Goal: Task Accomplishment & Management: Use online tool/utility

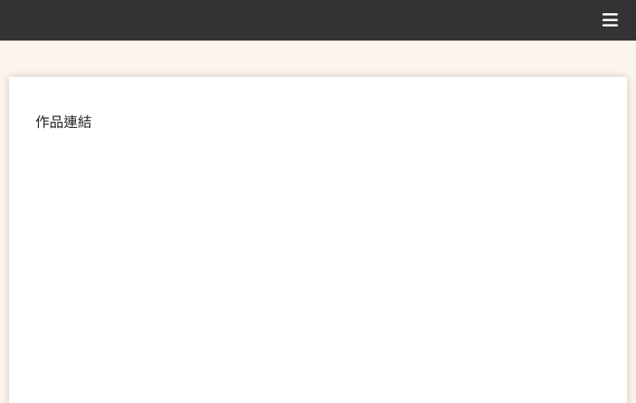
scroll to position [441, 0]
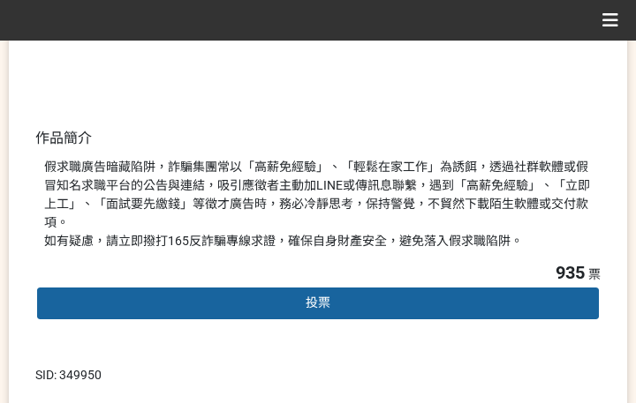
click at [275, 286] on div "投票" at bounding box center [317, 303] width 565 height 35
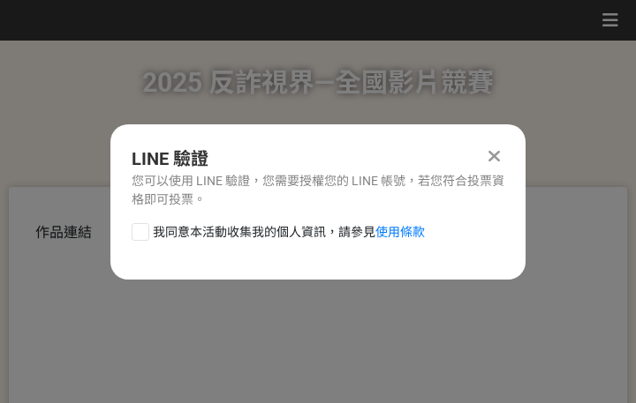
scroll to position [0, 0]
click at [248, 234] on span "我同意本活動收集我的個人資訊，請參見 使用條款" at bounding box center [289, 232] width 272 height 19
click at [144, 234] on input "我同意本活動收集我的個人資訊，請參見 使用條款" at bounding box center [137, 231] width 11 height 11
checkbox input "false"
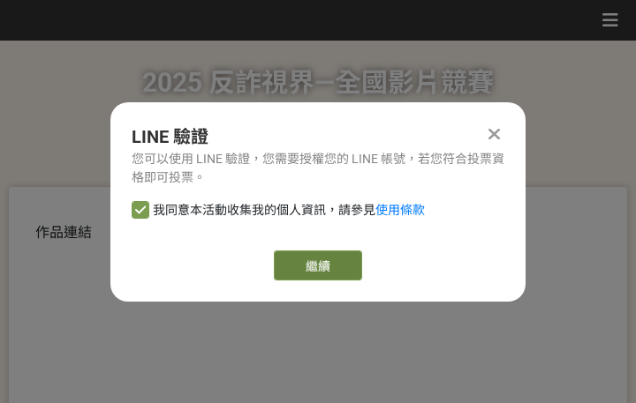
click at [299, 262] on link "繼續" at bounding box center [318, 266] width 88 height 30
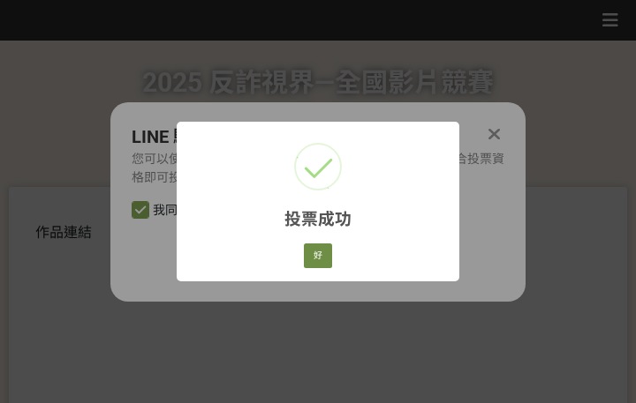
drag, startPoint x: 303, startPoint y: 247, endPoint x: 320, endPoint y: 245, distance: 17.0
click at [303, 247] on div "好 Cancel" at bounding box center [318, 256] width 34 height 30
click at [321, 254] on button "好" at bounding box center [318, 256] width 28 height 25
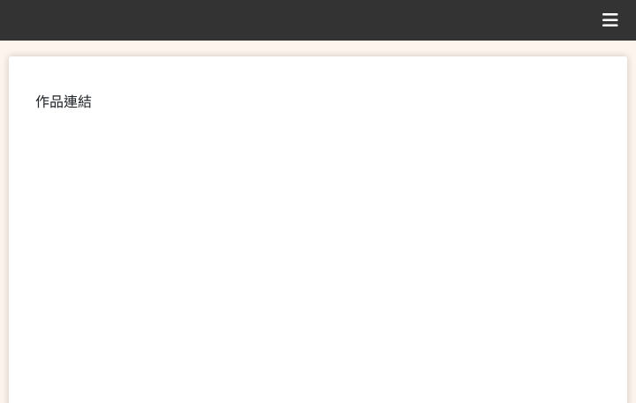
scroll to position [337, 0]
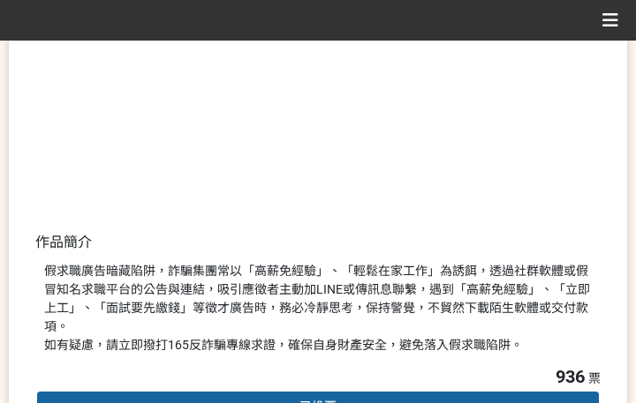
click at [343, 303] on div "假求職廣告暗藏陷阱，詐騙集團常以「高薪免經驗」、「輕鬆在家工作」為誘餌，透過社群軟體或假冒知名求職平台的公告與連結，吸引應徵者主動加LINE或傳訊息聯繫，遇到…" at bounding box center [317, 308] width 547 height 93
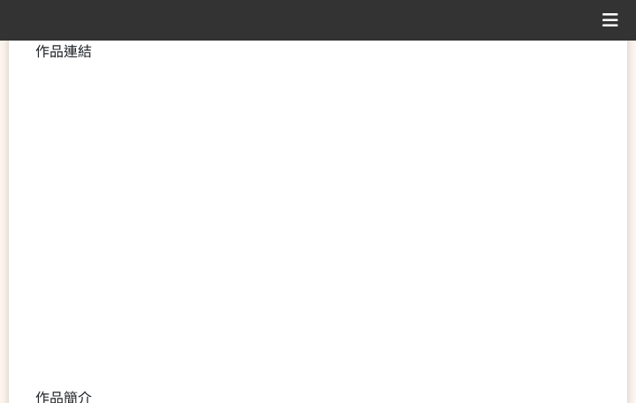
scroll to position [441, 0]
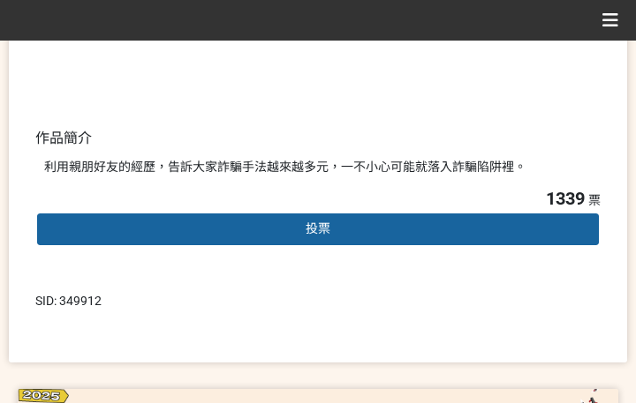
click at [369, 229] on div "投票" at bounding box center [317, 229] width 565 height 35
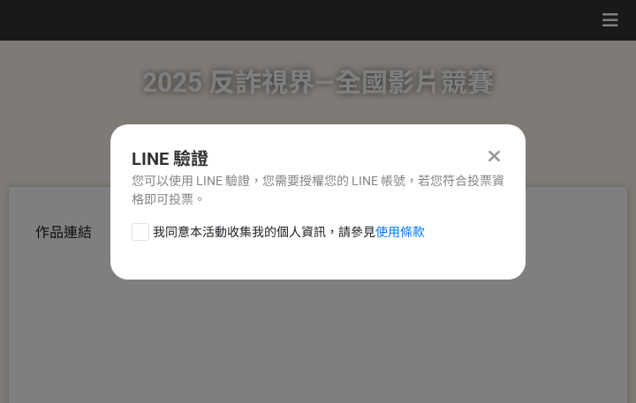
drag, startPoint x: 269, startPoint y: 235, endPoint x: 313, endPoint y: 260, distance: 50.3
click at [271, 235] on span "我同意本活動收集我的個人資訊，請參見 使用條款" at bounding box center [289, 232] width 272 height 19
click at [312, 232] on span "我同意本活動收集我的個人資訊，請參見 使用條款" at bounding box center [289, 232] width 272 height 19
click at [144, 232] on input "我同意本活動收集我的個人資訊，請參見 使用條款" at bounding box center [137, 231] width 11 height 11
checkbox input "false"
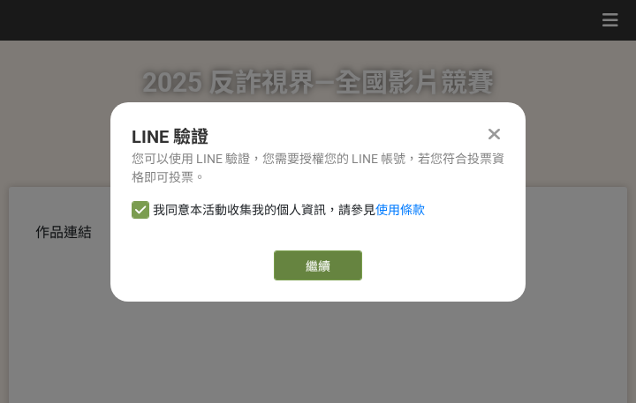
click at [324, 261] on link "繼續" at bounding box center [318, 266] width 88 height 30
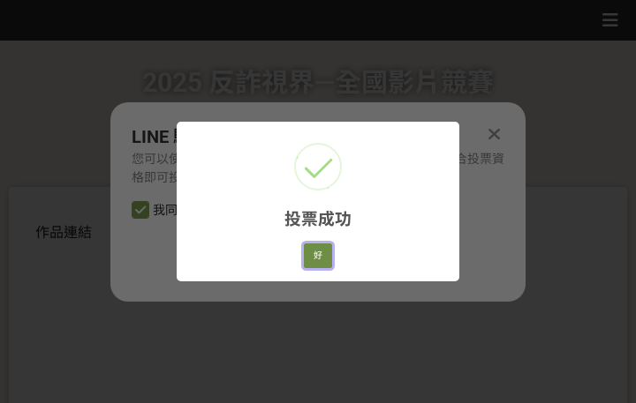
click at [319, 249] on button "好" at bounding box center [318, 256] width 28 height 25
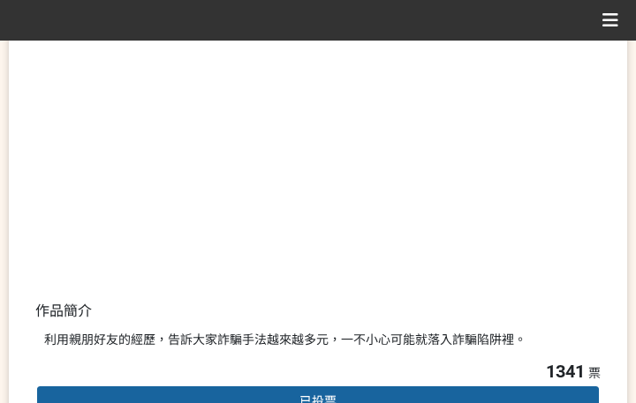
scroll to position [337, 0]
